Goal: Task Accomplishment & Management: Complete application form

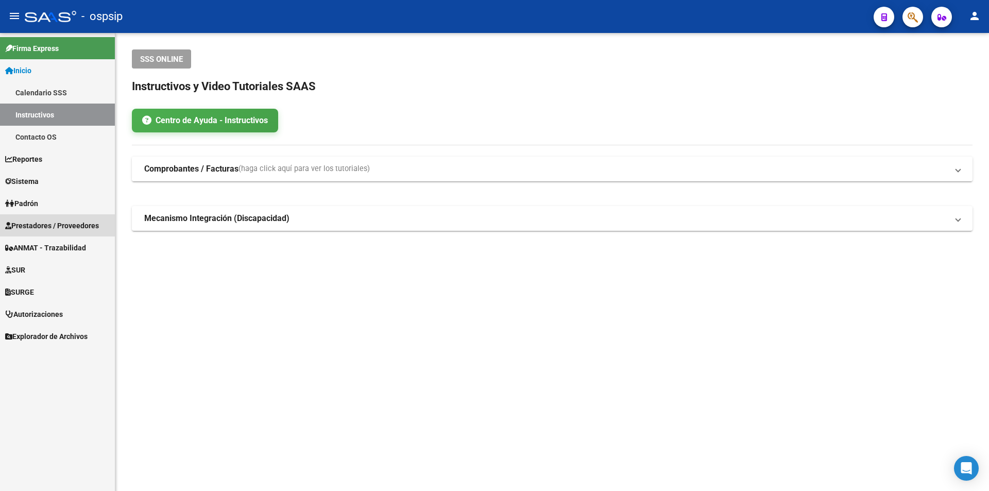
click at [71, 226] on span "Prestadores / Proveedores" at bounding box center [52, 225] width 94 height 11
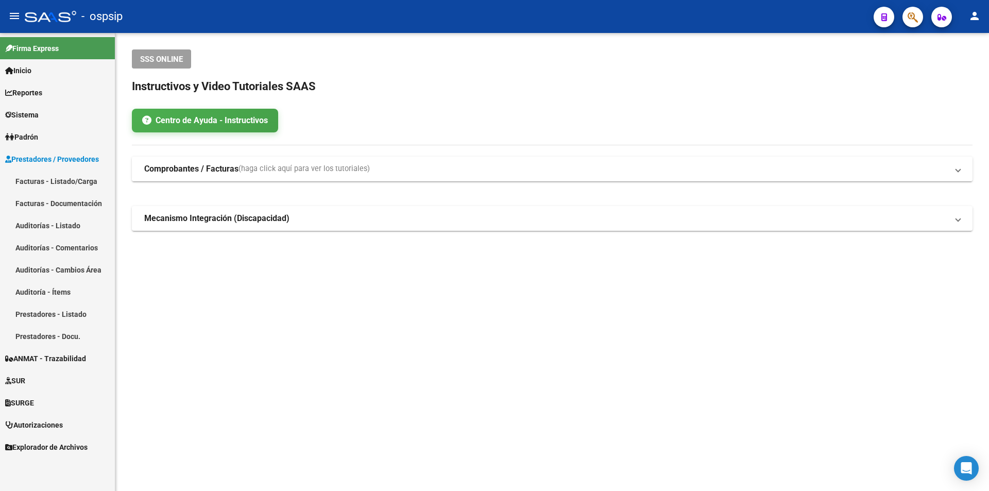
click at [73, 188] on link "Facturas - Listado/Carga" at bounding box center [57, 181] width 115 height 22
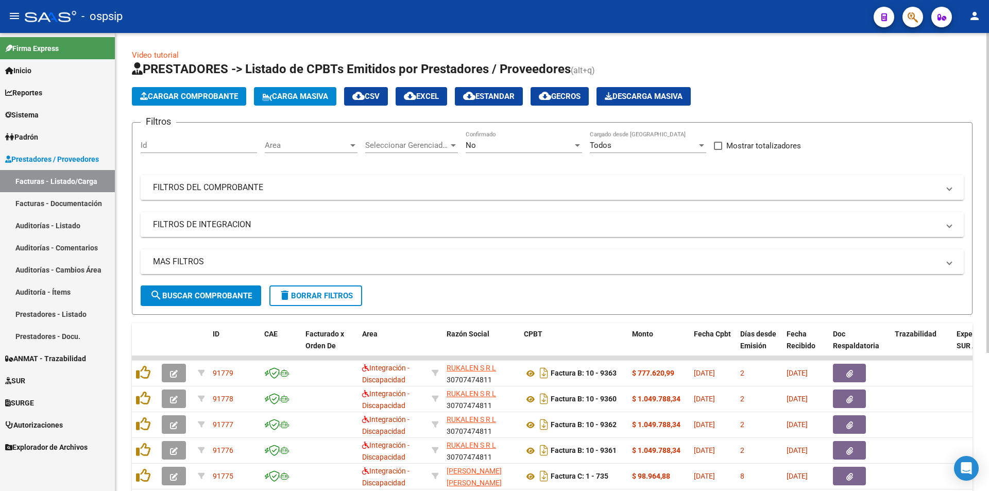
click at [548, 151] on div "No Confirmado" at bounding box center [523, 142] width 116 height 22
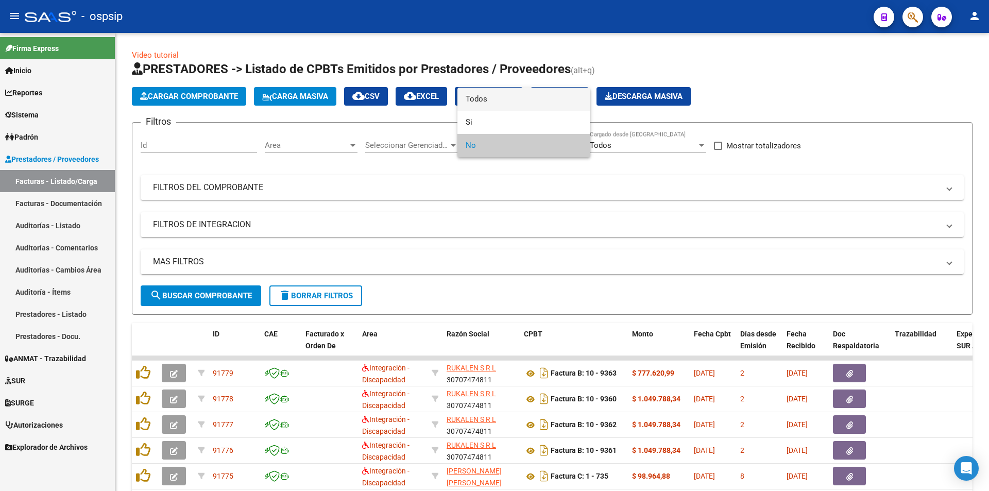
click at [480, 96] on span "Todos" at bounding box center [523, 99] width 116 height 23
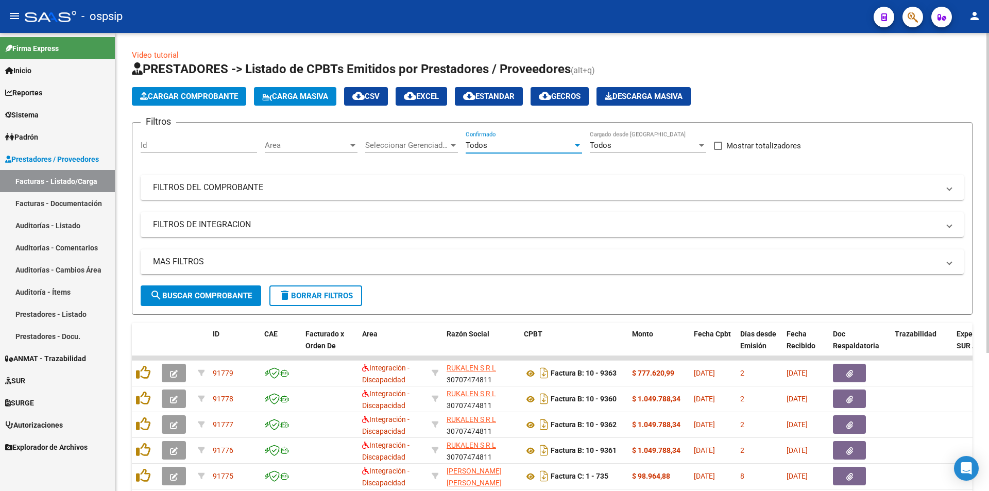
click at [170, 194] on mat-expansion-panel-header "FILTROS DEL COMPROBANTE" at bounding box center [552, 187] width 823 height 25
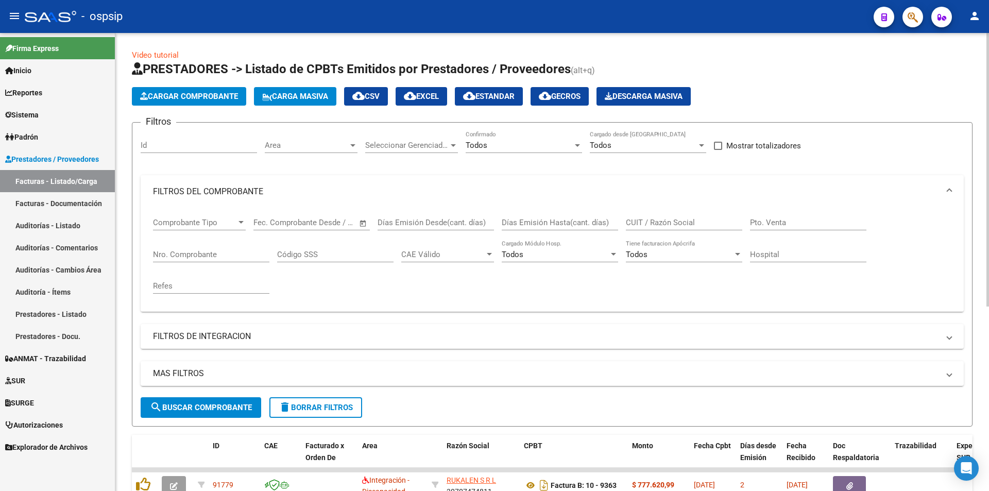
click at [177, 253] on input "Nro. Comprobante" at bounding box center [211, 254] width 116 height 9
click at [219, 257] on input "Nro. Comprobante" at bounding box center [211, 254] width 116 height 9
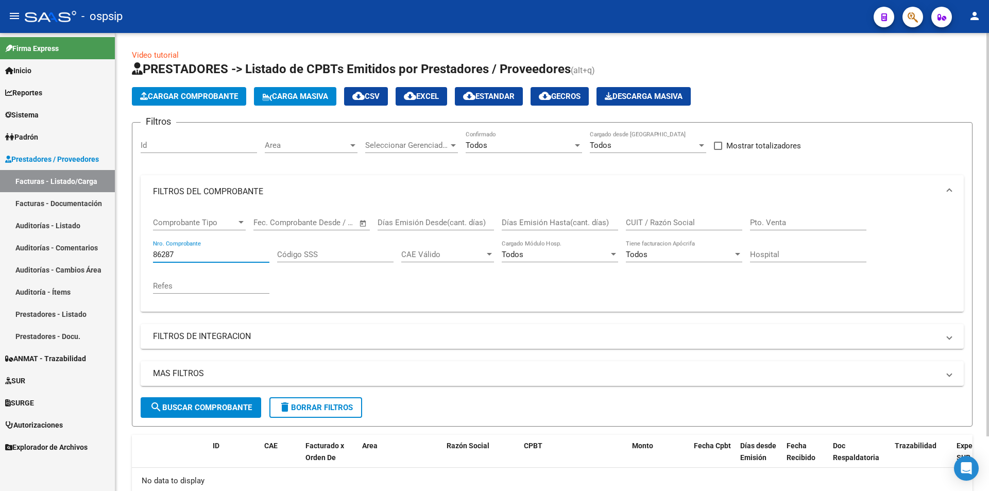
type input "86287"
click at [166, 103] on button "Cargar Comprobante" at bounding box center [189, 96] width 114 height 19
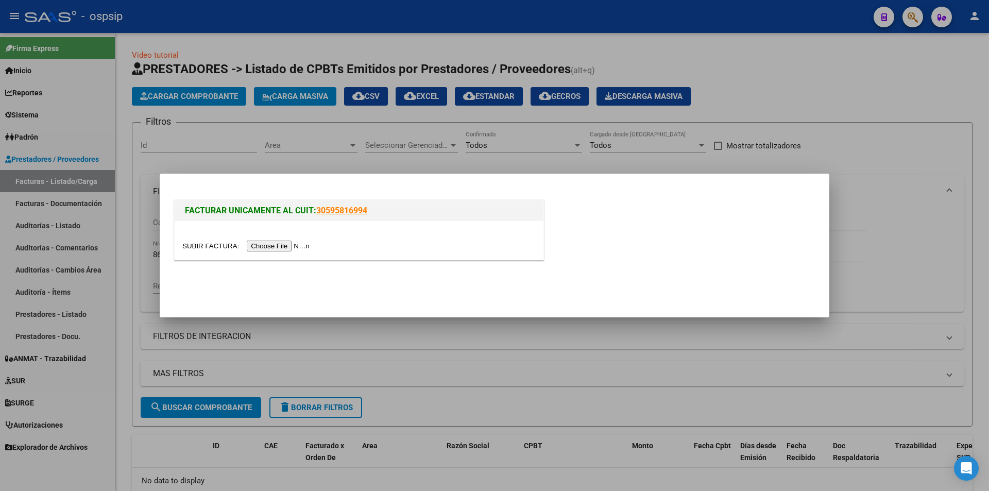
click at [265, 246] on input "file" at bounding box center [247, 245] width 130 height 11
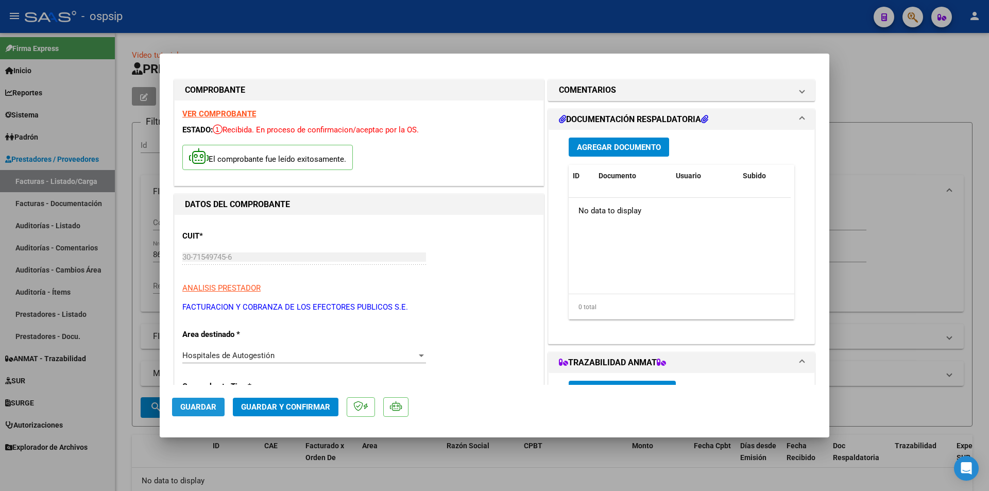
click at [206, 402] on button "Guardar" at bounding box center [198, 406] width 53 height 19
click at [849, 191] on div at bounding box center [494, 245] width 989 height 491
type input "$ 0,00"
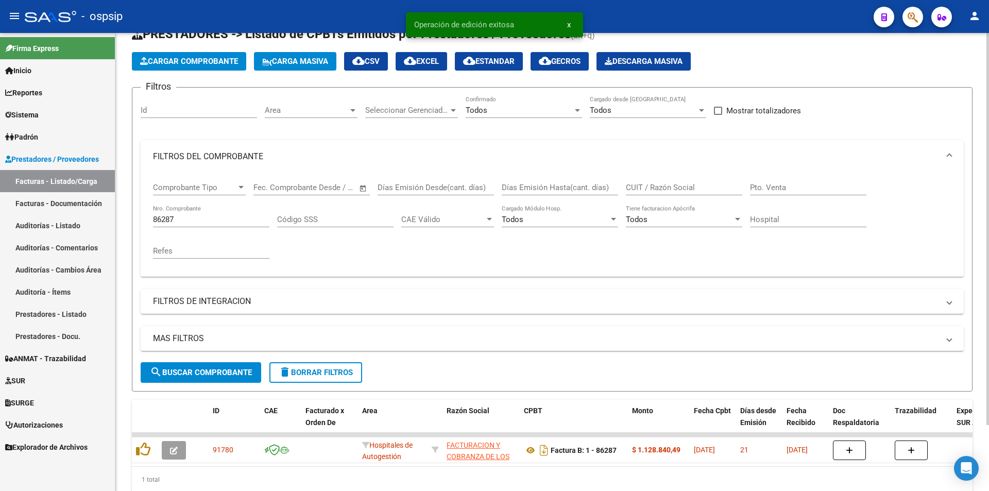
scroll to position [51, 0]
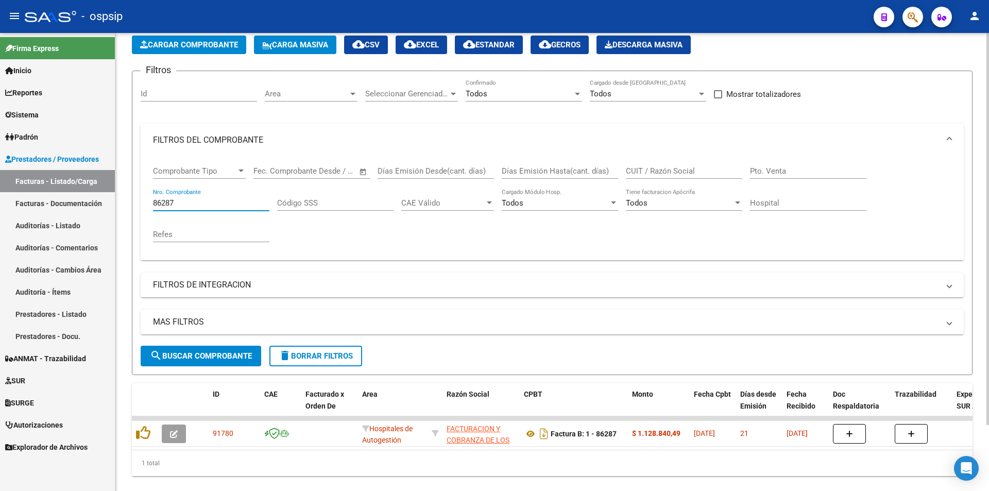
click at [206, 200] on input "86287" at bounding box center [211, 202] width 116 height 9
type input "86378"
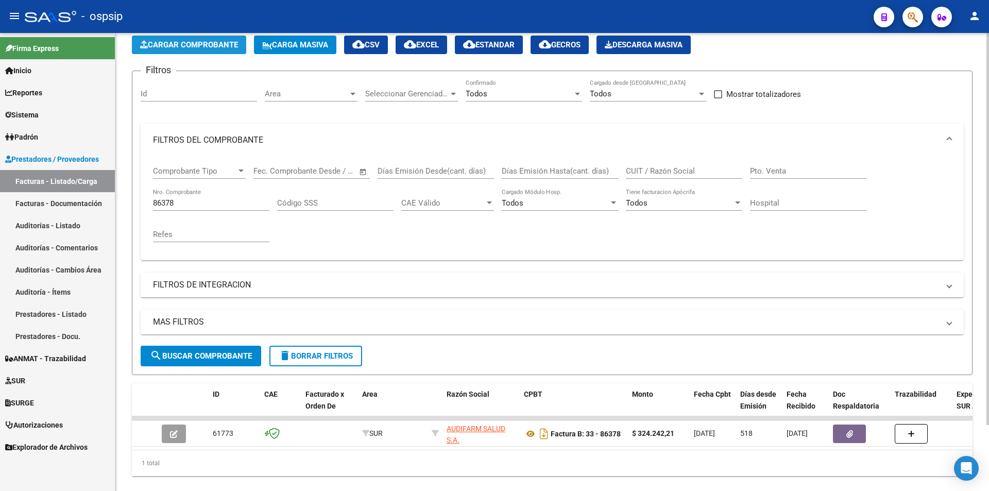
click at [192, 49] on button "Cargar Comprobante" at bounding box center [189, 45] width 114 height 19
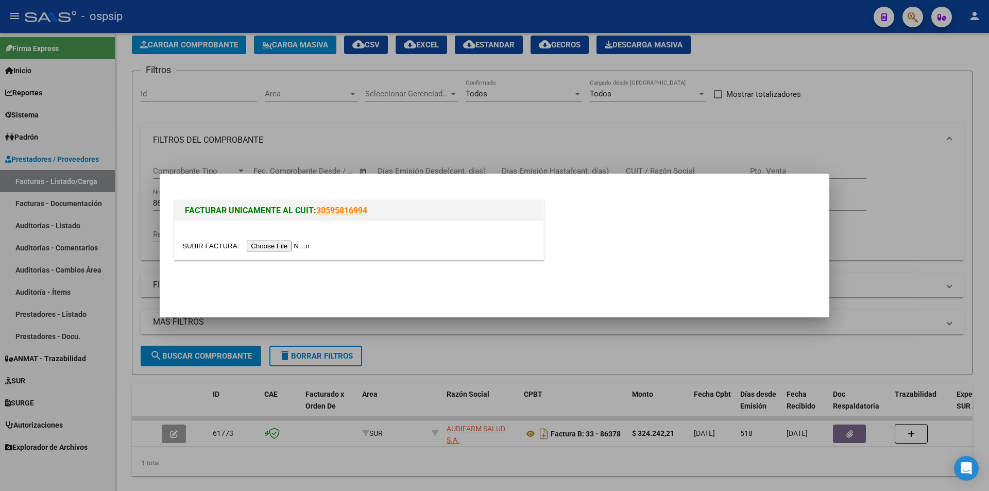
click at [282, 249] on input "file" at bounding box center [247, 245] width 130 height 11
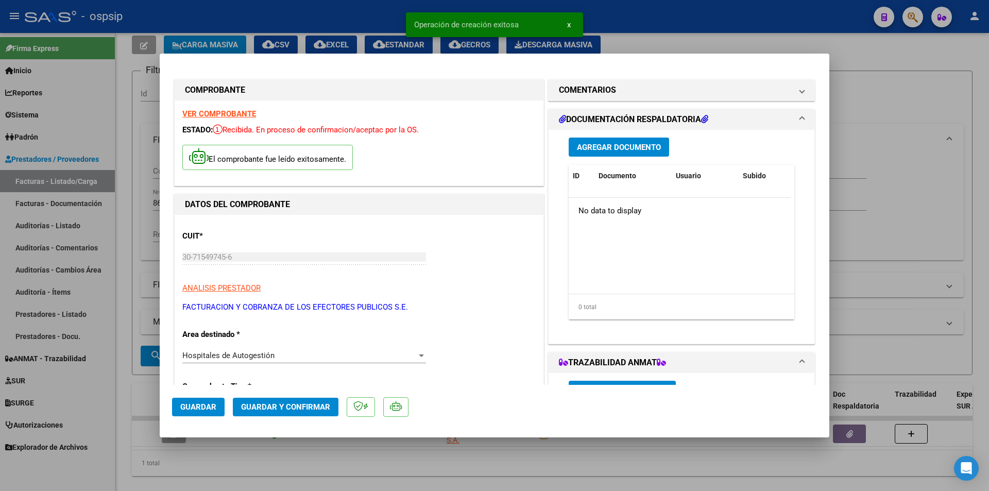
click at [199, 411] on span "Guardar" at bounding box center [198, 406] width 36 height 9
click at [899, 120] on div at bounding box center [494, 245] width 989 height 491
type input "$ 0,00"
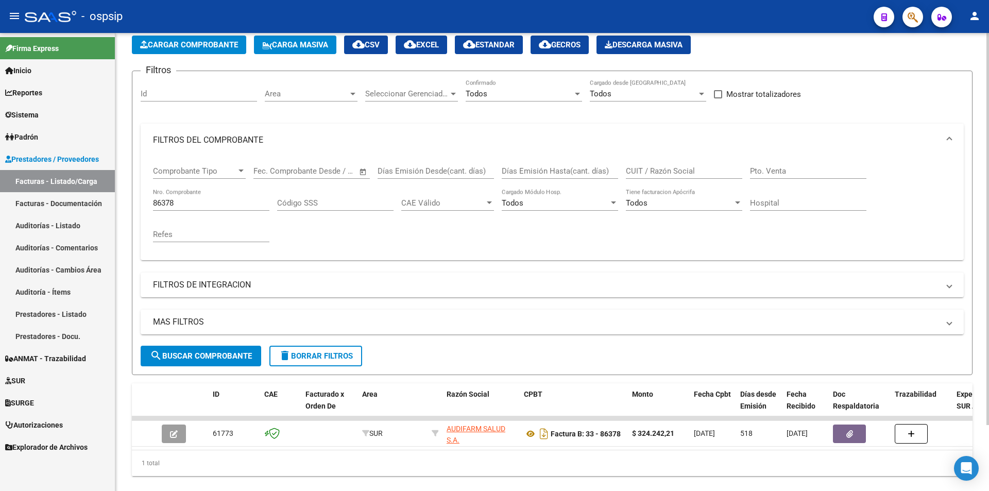
click at [220, 204] on input "86378" at bounding box center [211, 202] width 116 height 9
click at [195, 44] on span "Cargar Comprobante" at bounding box center [189, 44] width 98 height 9
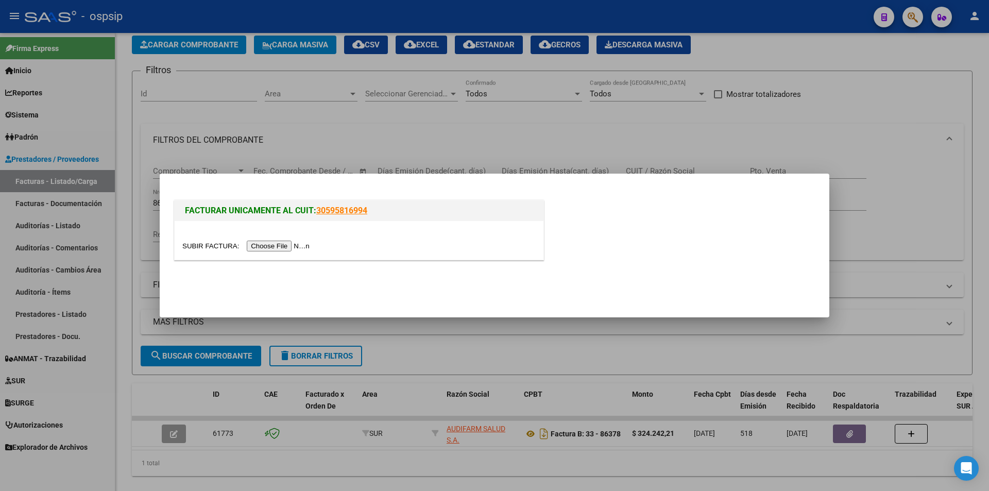
click at [286, 246] on input "file" at bounding box center [247, 245] width 130 height 11
click at [759, 135] on div at bounding box center [494, 245] width 989 height 491
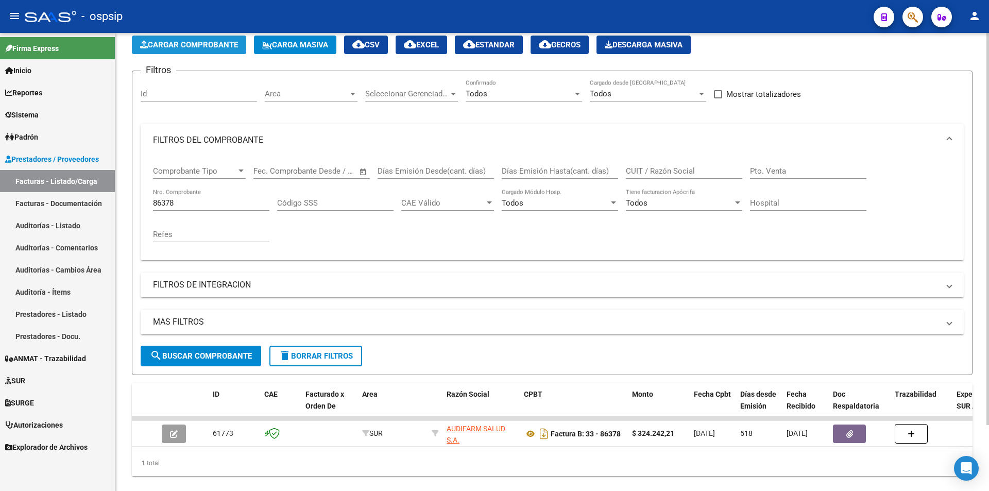
click at [176, 42] on span "Cargar Comprobante" at bounding box center [189, 44] width 98 height 9
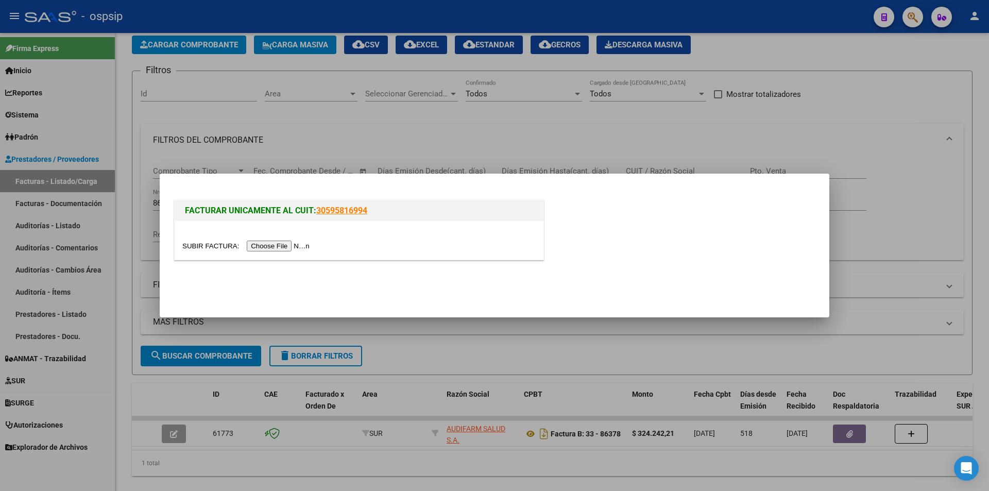
click at [267, 248] on input "file" at bounding box center [247, 245] width 130 height 11
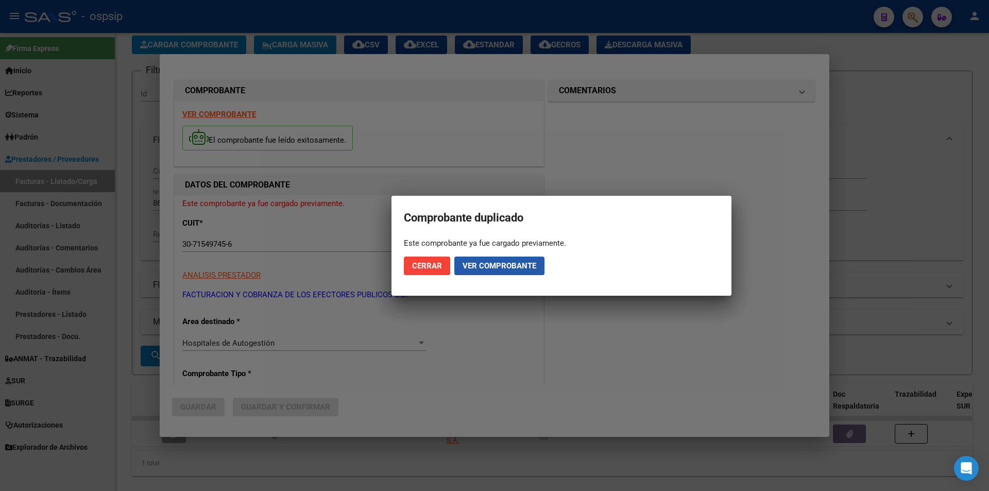
click at [469, 273] on button "Ver comprobante" at bounding box center [499, 265] width 90 height 19
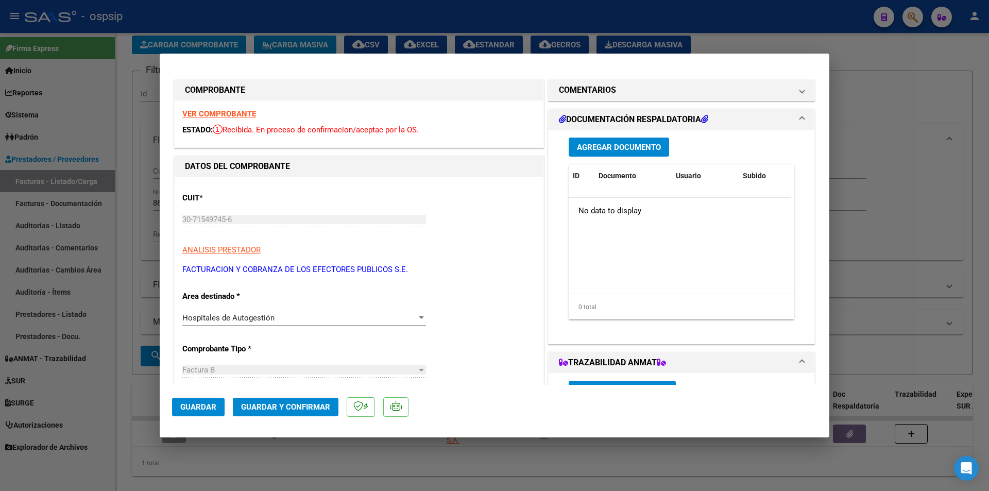
click at [210, 406] on span "Guardar" at bounding box center [198, 406] width 36 height 9
click at [878, 146] on div at bounding box center [494, 245] width 989 height 491
type input "$ 0,00"
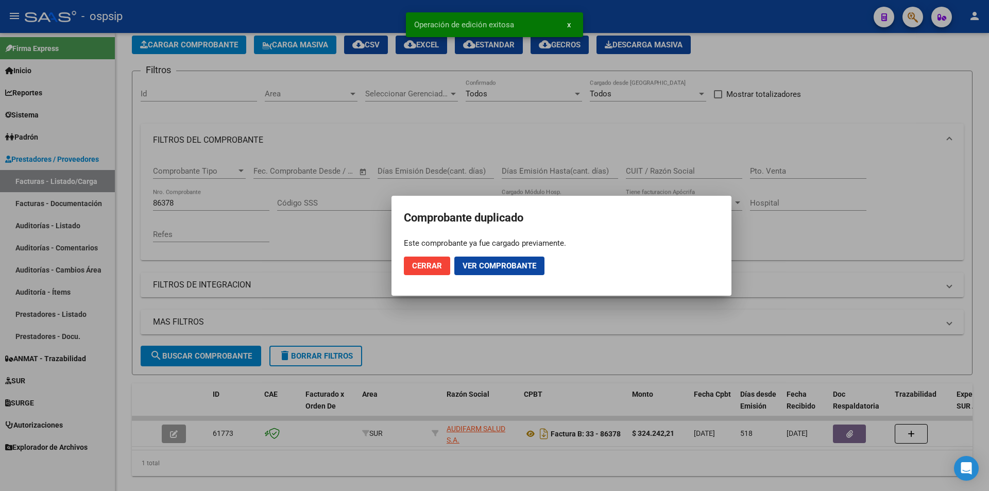
click at [884, 142] on div at bounding box center [494, 245] width 989 height 491
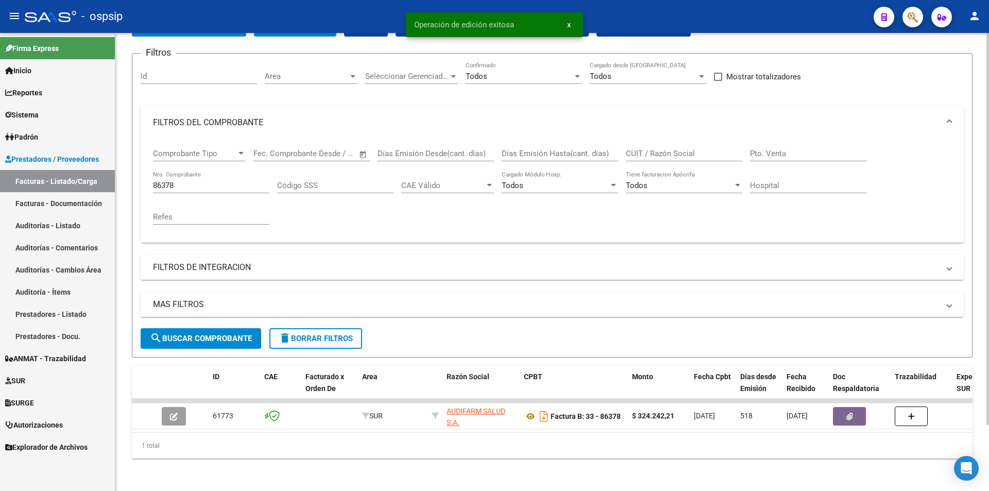
scroll to position [77, 0]
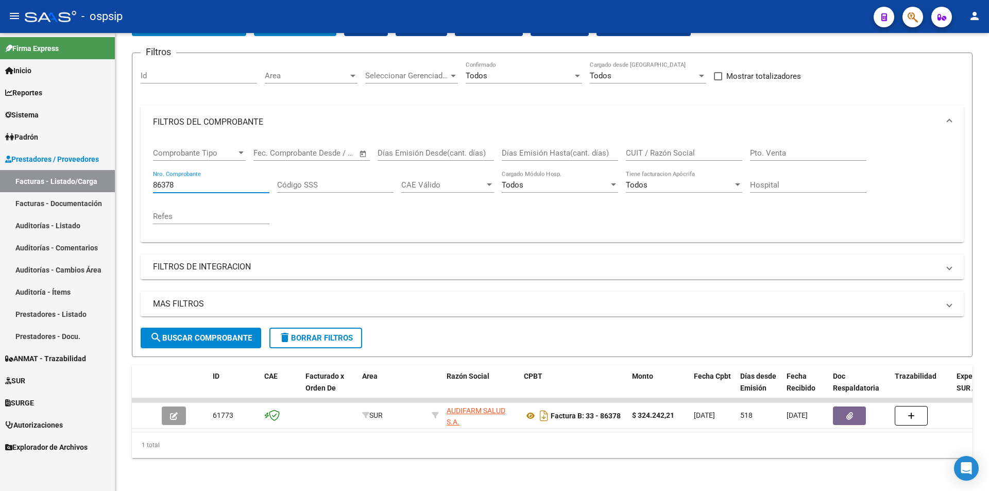
drag, startPoint x: 228, startPoint y: 176, endPoint x: 60, endPoint y: 188, distance: 168.8
click at [63, 186] on mat-sidenav-container "Firma Express Inicio Calendario SSS Instructivos Contacto OS Reportes Egresos D…" at bounding box center [494, 262] width 989 height 458
type input "86378"
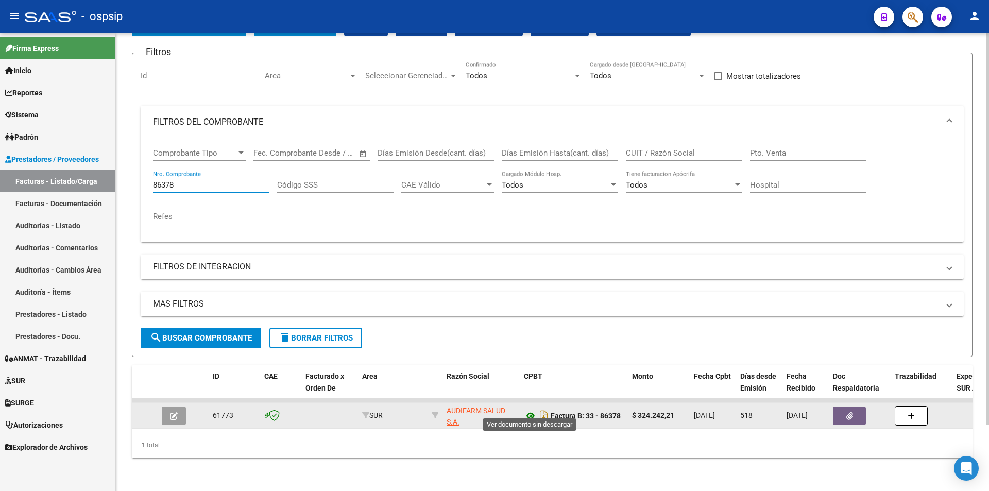
click at [529, 409] on icon at bounding box center [530, 415] width 13 height 12
click at [843, 411] on button "button" at bounding box center [849, 415] width 33 height 19
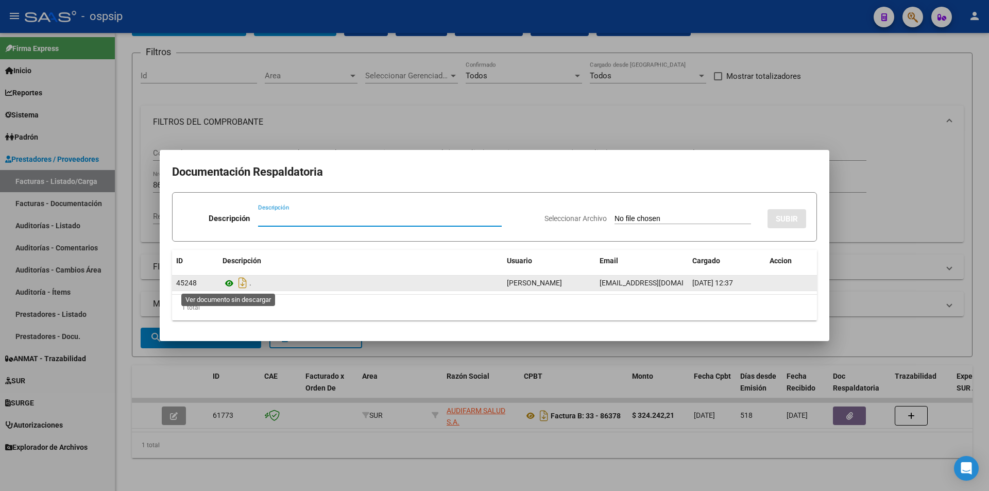
click at [228, 285] on icon at bounding box center [228, 283] width 13 height 12
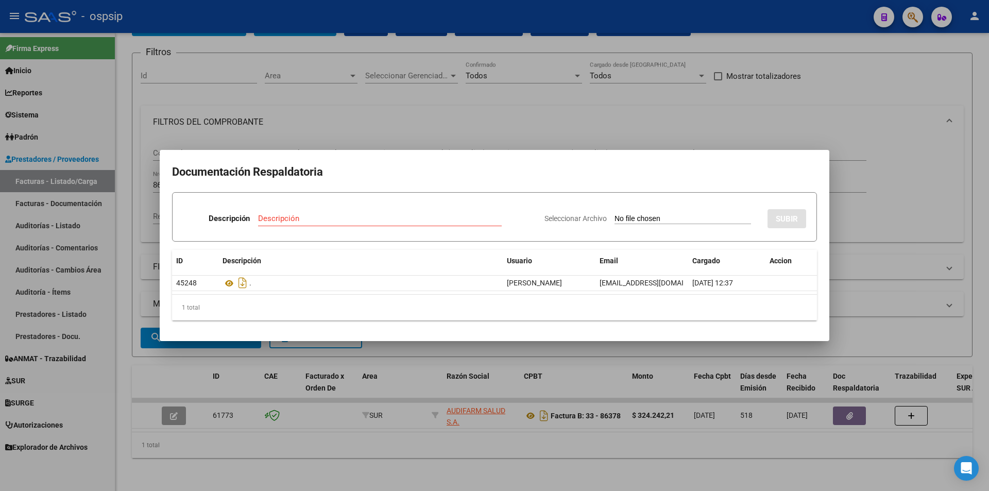
click at [558, 93] on div at bounding box center [494, 245] width 989 height 491
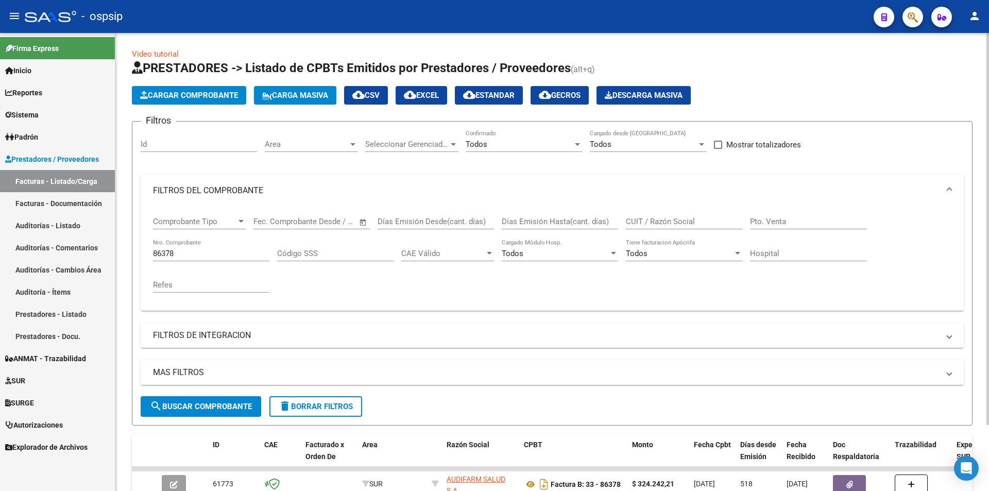
scroll to position [0, 0]
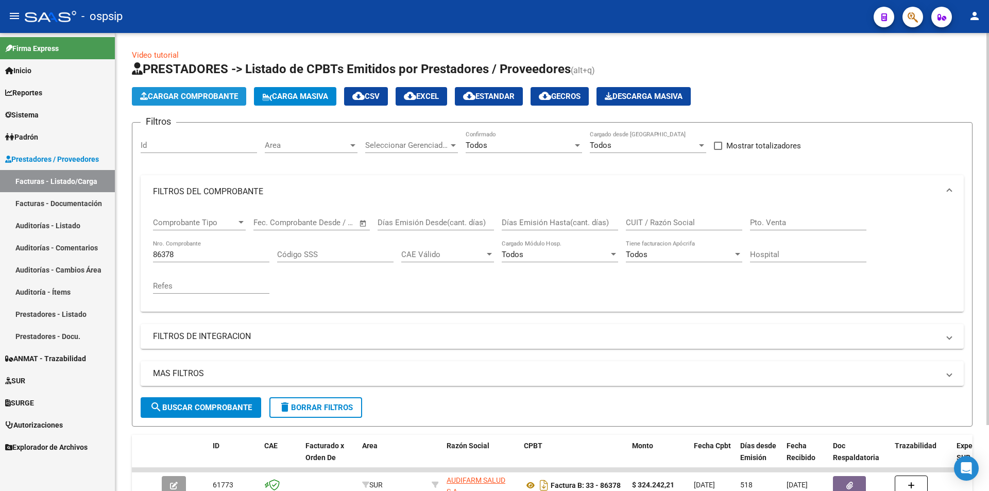
click at [193, 96] on span "Cargar Comprobante" at bounding box center [189, 96] width 98 height 9
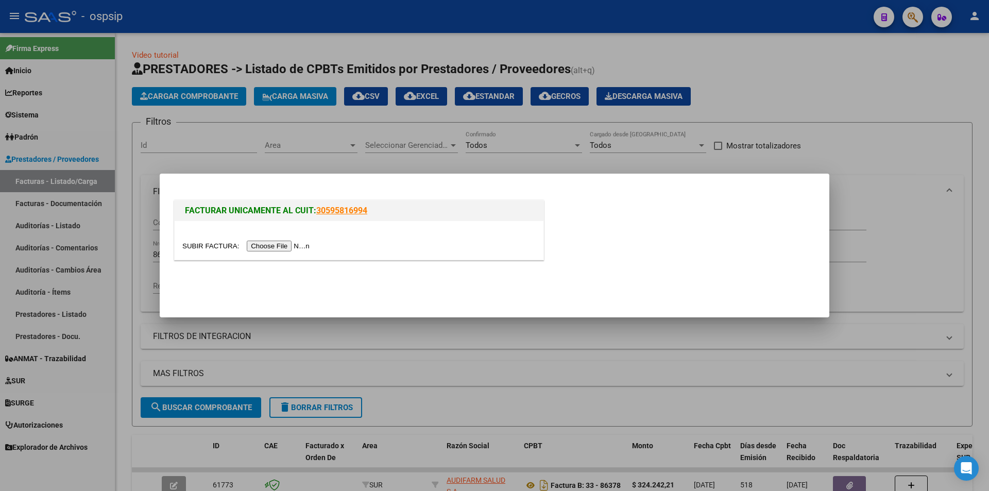
click at [307, 246] on input "file" at bounding box center [247, 245] width 130 height 11
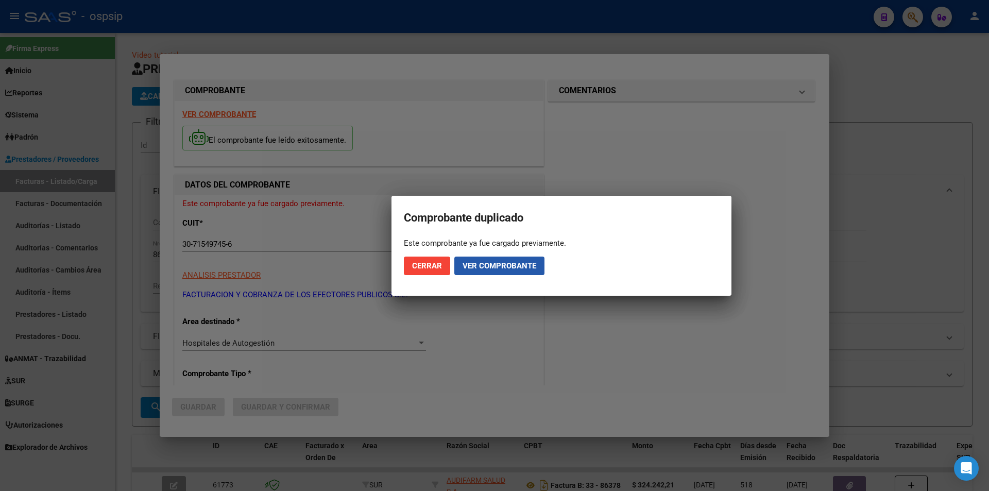
click at [499, 265] on span "Ver comprobante" at bounding box center [499, 265] width 74 height 9
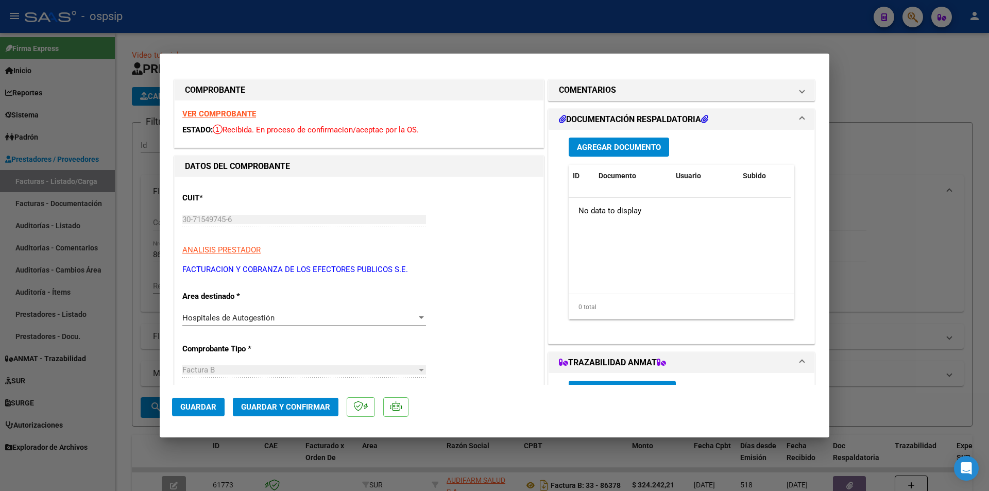
click at [202, 116] on strong "VER COMPROBANTE" at bounding box center [219, 113] width 74 height 9
click at [453, 44] on div at bounding box center [494, 245] width 989 height 491
type input "$ 0,00"
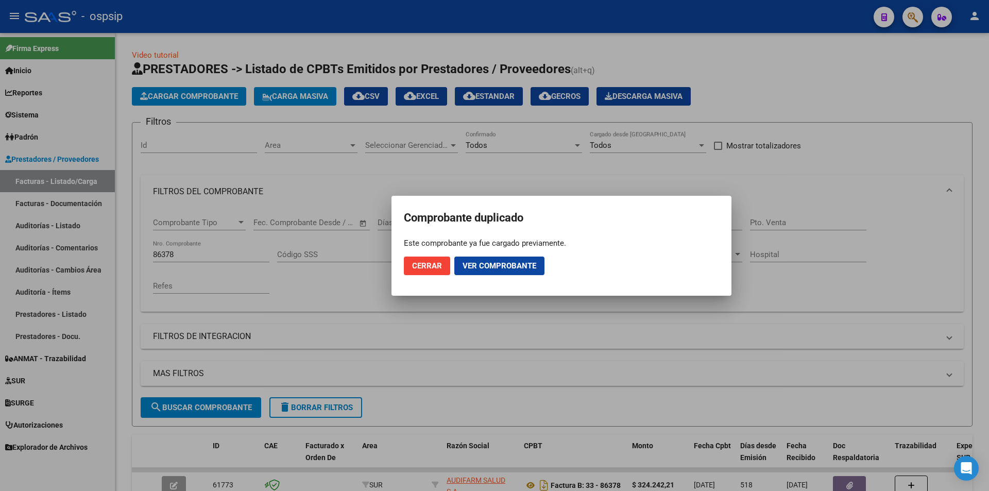
click at [418, 267] on span "Cerrar" at bounding box center [427, 265] width 30 height 9
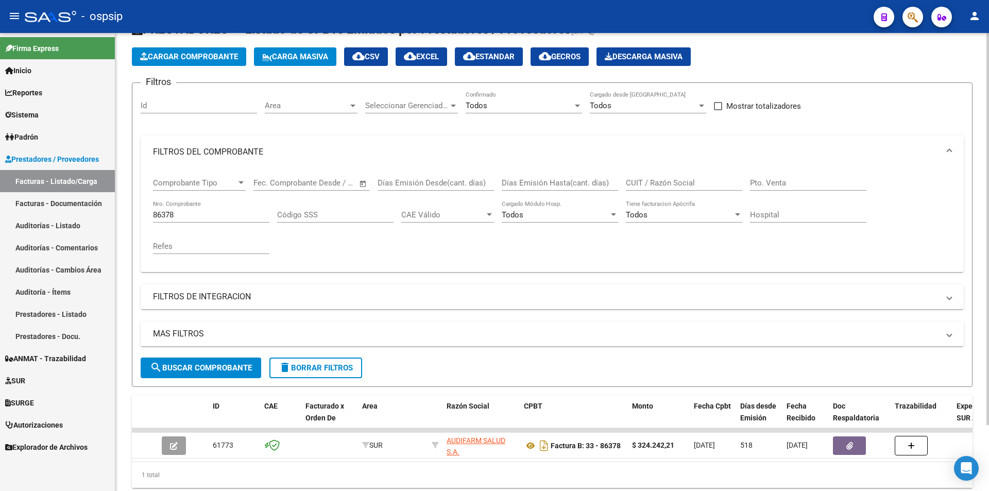
scroll to position [77, 0]
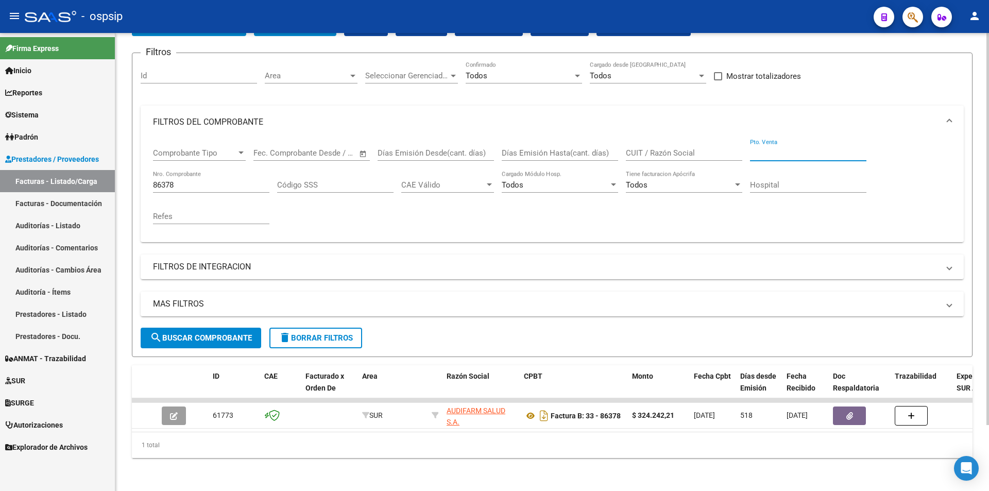
click at [775, 148] on input "Pto. Venta" at bounding box center [808, 152] width 116 height 9
type input "01"
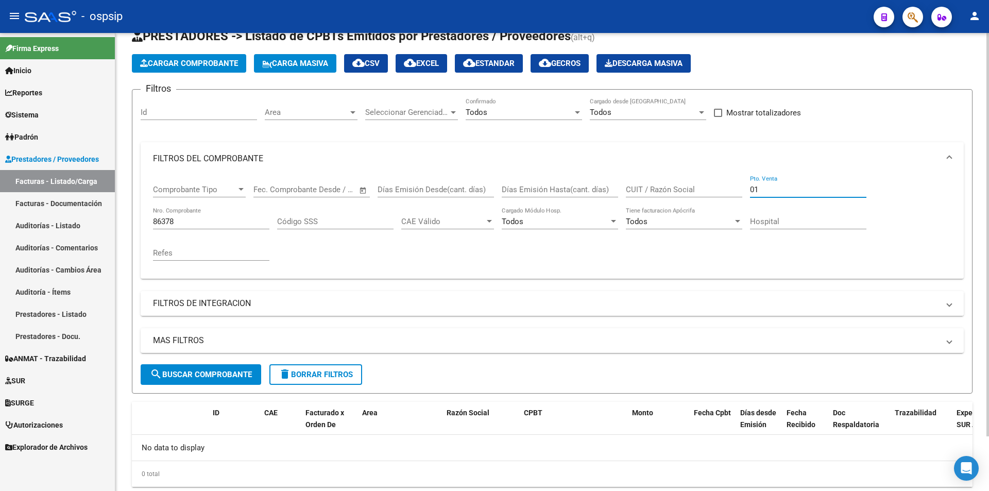
scroll to position [62, 0]
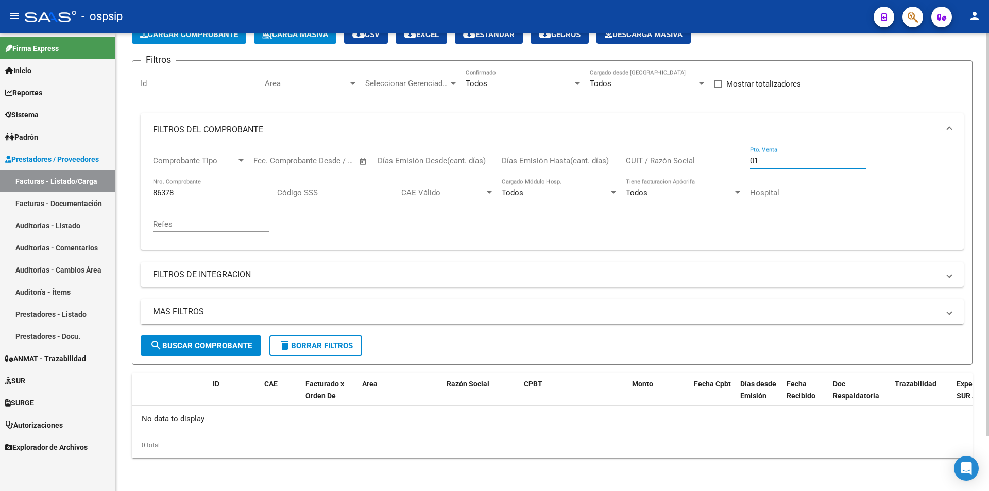
drag, startPoint x: 764, startPoint y: 164, endPoint x: 704, endPoint y: 162, distance: 60.3
click at [704, 162] on div "Comprobante Tipo Comprobante Tipo Fecha inicio – Fecha fin Fec. Comprobante Des…" at bounding box center [552, 193] width 798 height 95
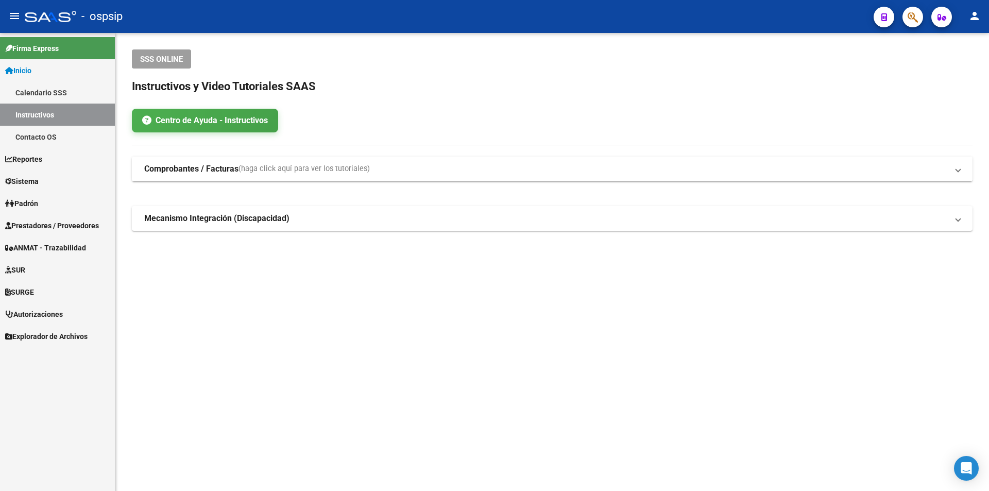
click at [60, 228] on span "Prestadores / Proveedores" at bounding box center [52, 225] width 94 height 11
click at [62, 227] on span "Prestadores / Proveedores" at bounding box center [52, 225] width 94 height 11
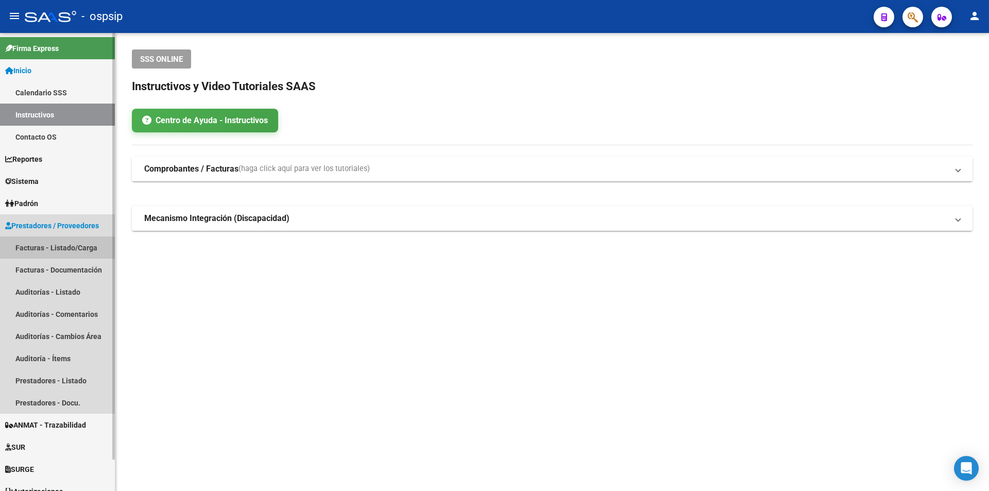
click at [57, 244] on link "Facturas - Listado/Carga" at bounding box center [57, 247] width 115 height 22
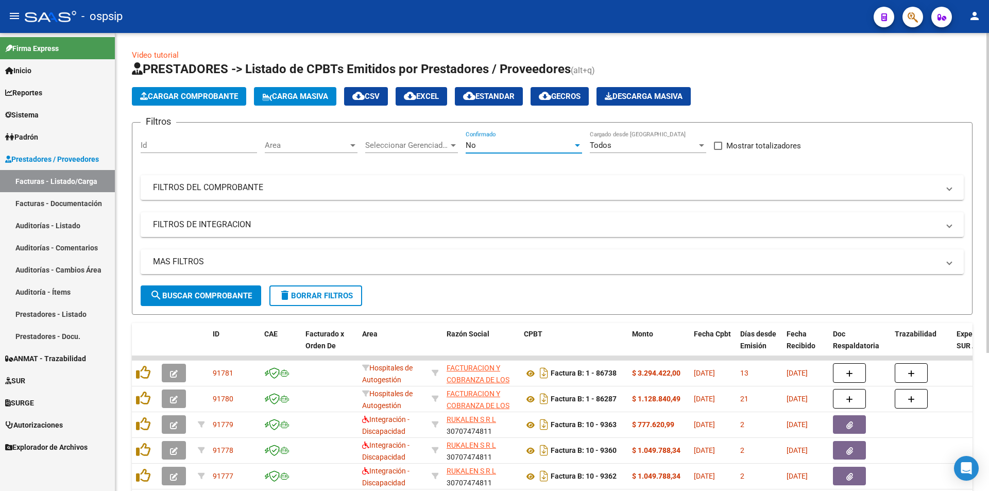
click at [541, 148] on div "No" at bounding box center [518, 145] width 107 height 9
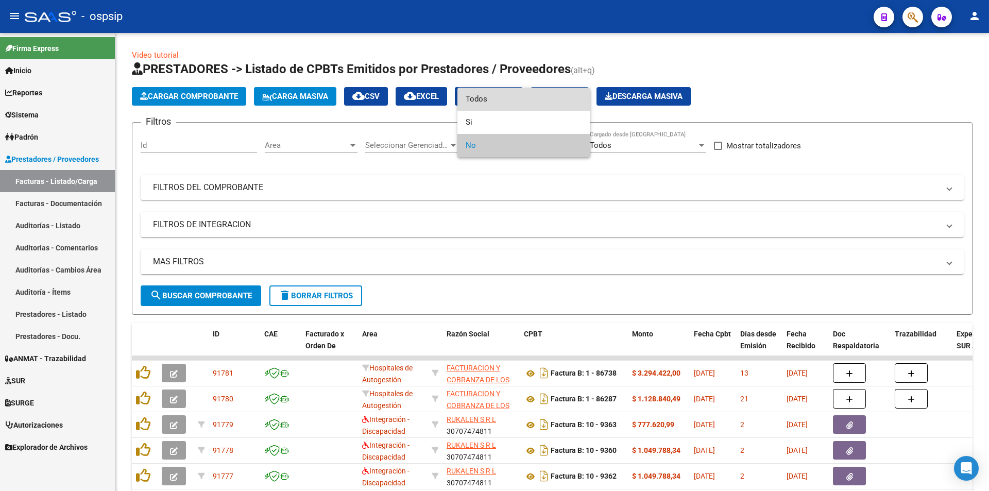
click at [508, 101] on span "Todos" at bounding box center [523, 99] width 116 height 23
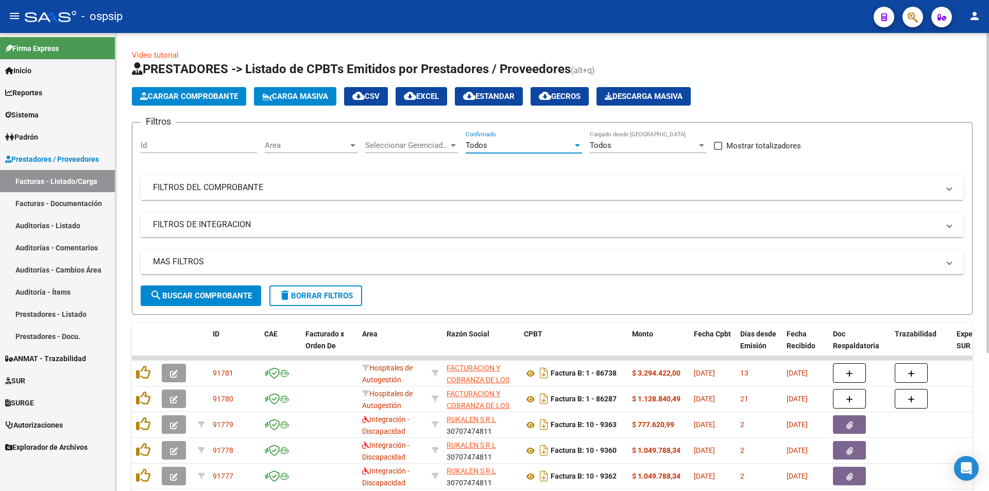
click at [296, 179] on mat-expansion-panel-header "FILTROS DEL COMPROBANTE" at bounding box center [552, 187] width 823 height 25
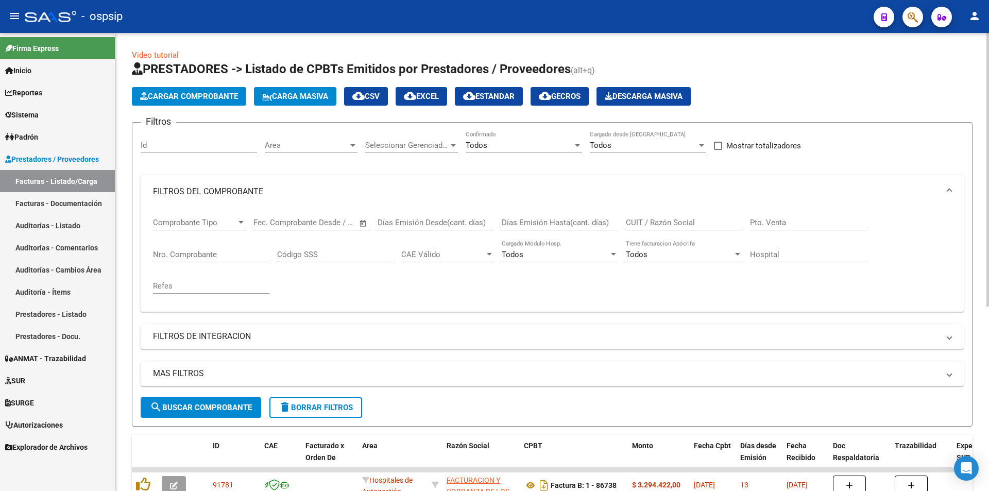
click at [217, 253] on input "Nro. Comprobante" at bounding box center [211, 254] width 116 height 9
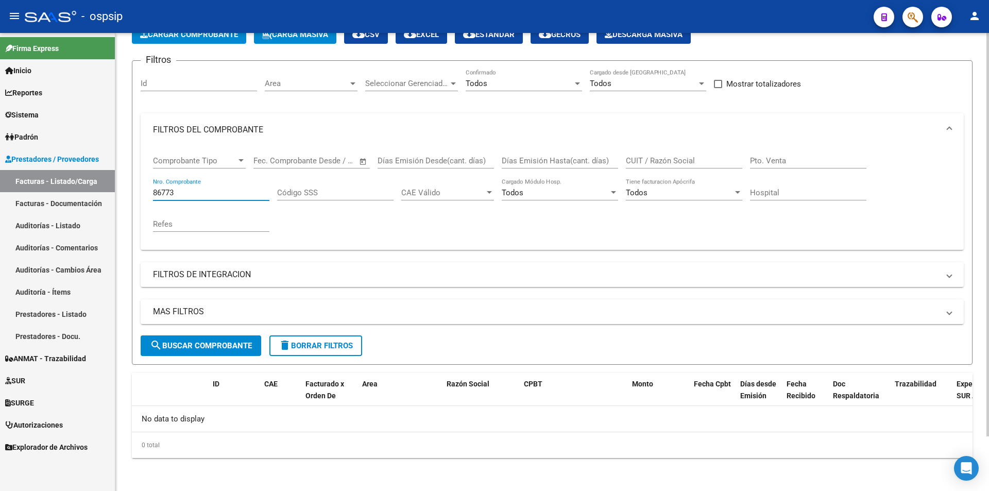
scroll to position [62, 0]
type input "86773"
click at [212, 40] on button "Cargar Comprobante" at bounding box center [189, 34] width 114 height 19
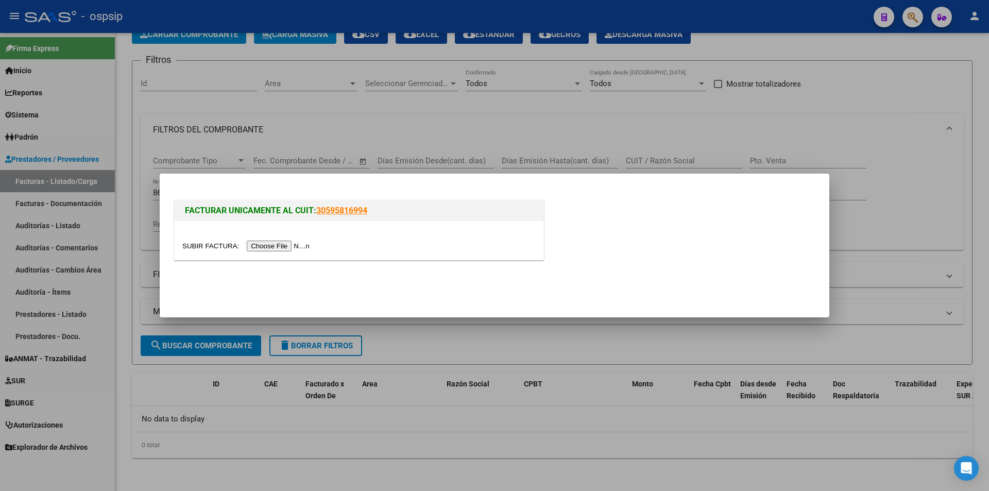
click at [265, 246] on input "file" at bounding box center [247, 245] width 130 height 11
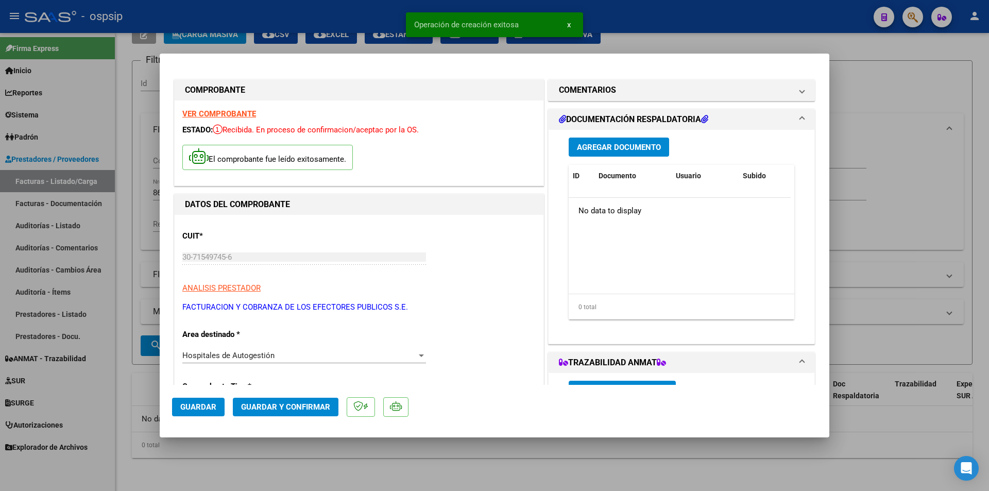
click at [179, 411] on button "Guardar" at bounding box center [198, 406] width 53 height 19
click at [902, 218] on div at bounding box center [494, 245] width 989 height 491
type input "$ 0,00"
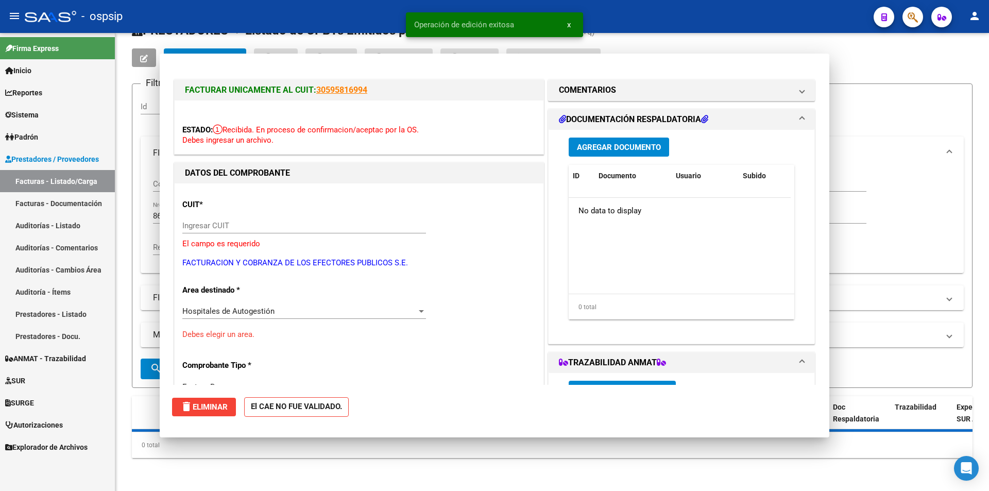
scroll to position [39, 0]
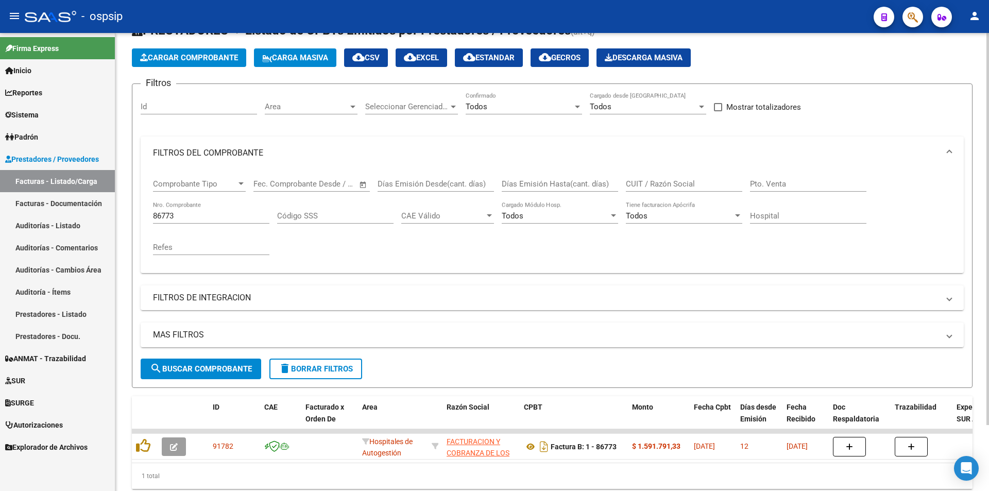
click at [224, 208] on div "86773 Nro. Comprobante" at bounding box center [211, 212] width 116 height 22
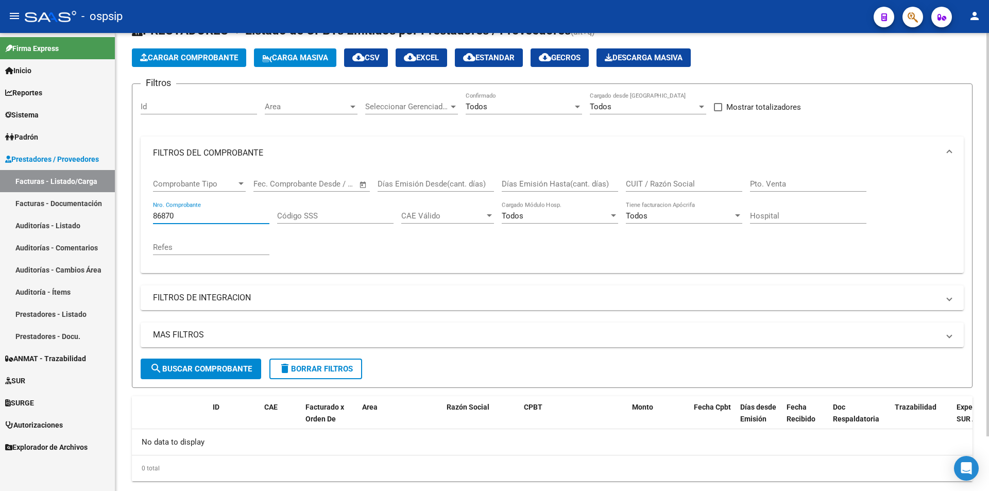
type input "86870"
click at [197, 59] on span "Cargar Comprobante" at bounding box center [189, 57] width 98 height 9
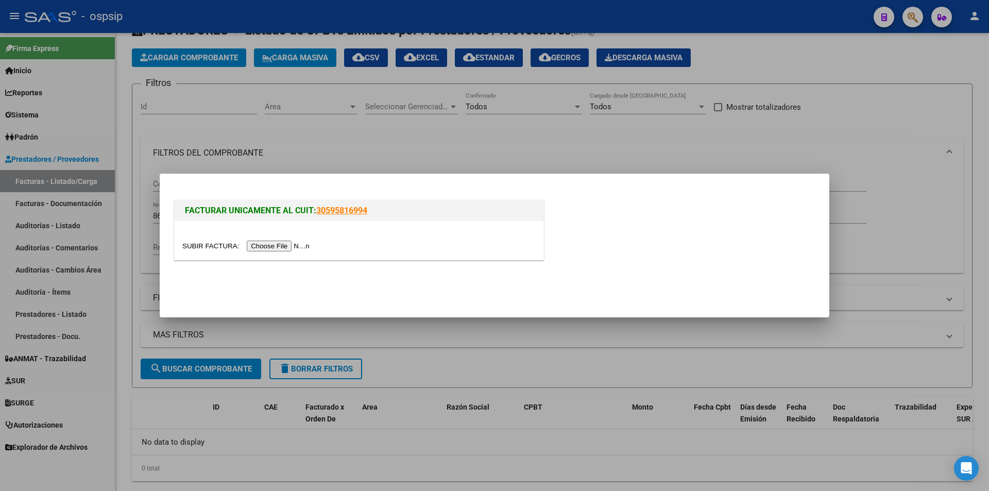
click at [282, 246] on input "file" at bounding box center [247, 245] width 130 height 11
click at [684, 150] on div at bounding box center [494, 245] width 989 height 491
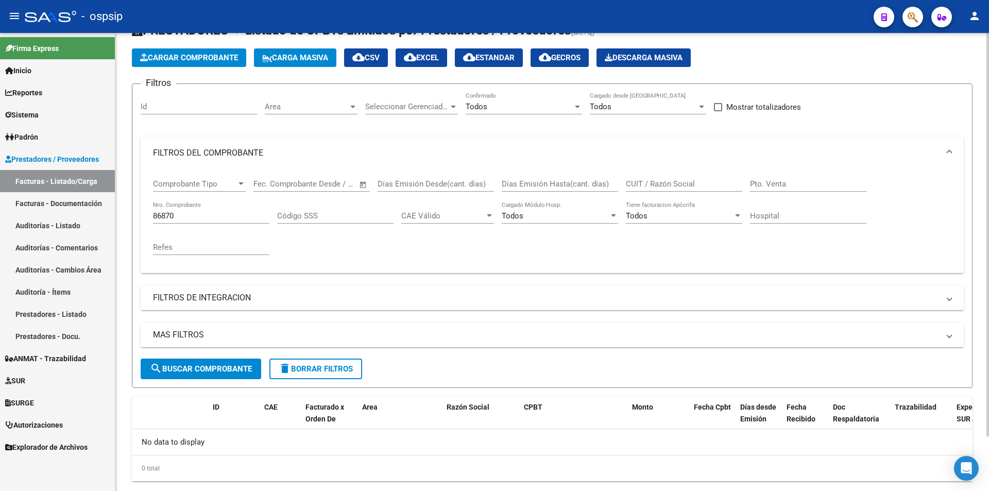
click at [206, 217] on input "86870" at bounding box center [211, 215] width 116 height 9
